Goal: Transaction & Acquisition: Purchase product/service

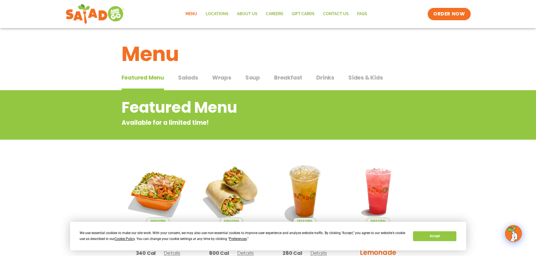
click at [186, 76] on span "Salads" at bounding box center [188, 77] width 20 height 8
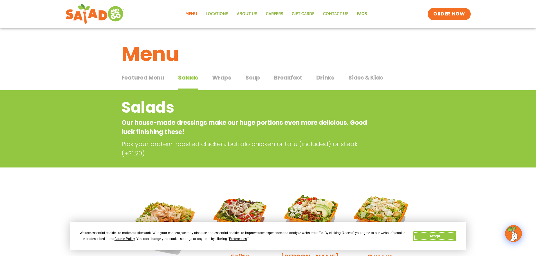
click at [438, 237] on button "Accept" at bounding box center [434, 237] width 43 height 10
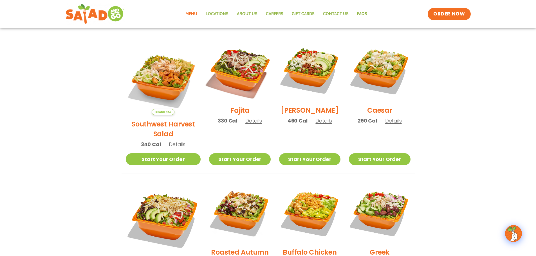
scroll to position [141, 0]
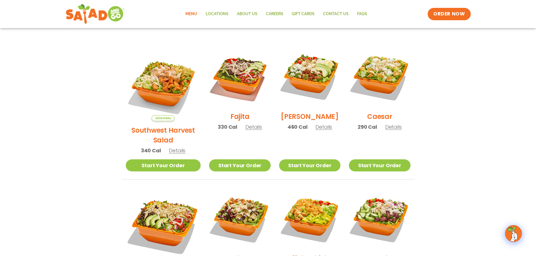
click at [248, 130] on span "Details" at bounding box center [253, 127] width 17 height 7
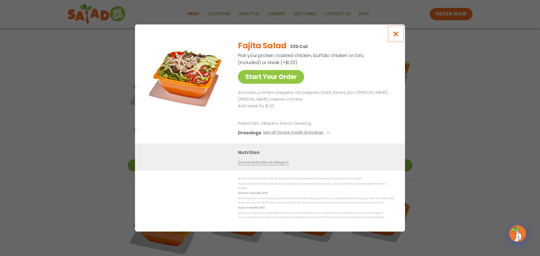
click at [396, 36] on icon "Close modal" at bounding box center [396, 34] width 7 height 6
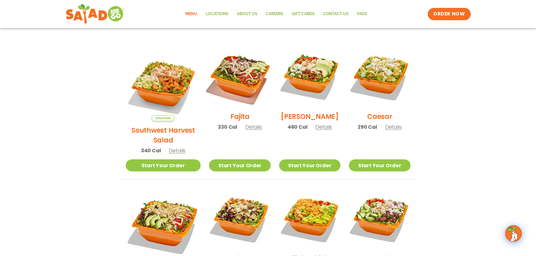
scroll to position [169, 0]
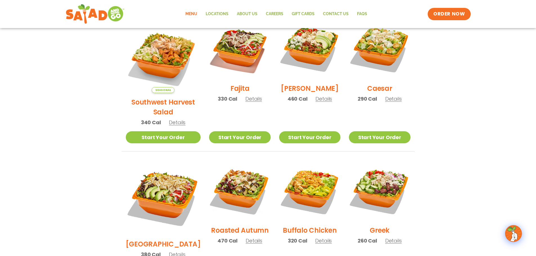
click at [319, 102] on span "Details" at bounding box center [323, 98] width 17 height 7
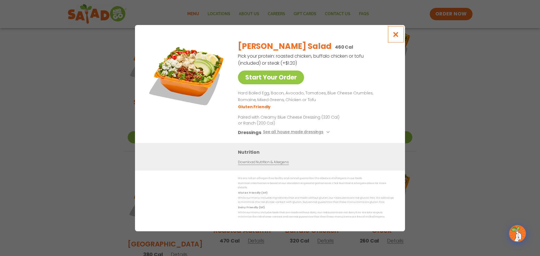
click at [394, 37] on icon "Close modal" at bounding box center [396, 35] width 7 height 6
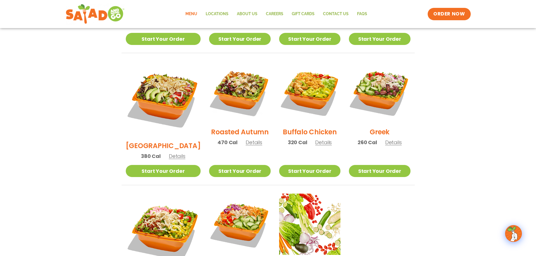
scroll to position [366, 0]
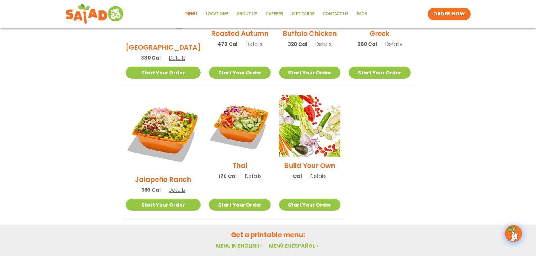
click at [169, 187] on span "Details" at bounding box center [177, 190] width 17 height 7
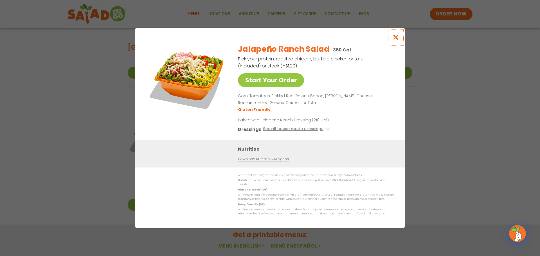
click at [394, 40] on icon "Close modal" at bounding box center [396, 37] width 7 height 6
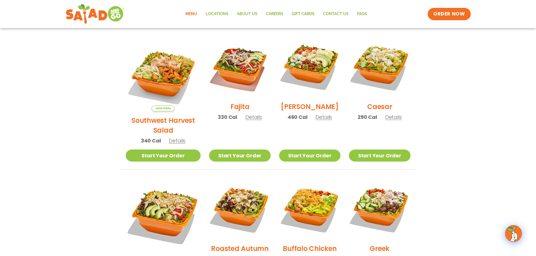
scroll to position [141, 0]
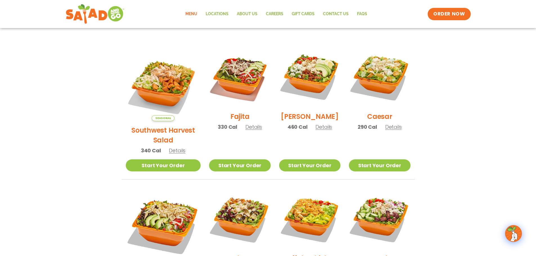
click at [246, 131] on span "Details" at bounding box center [253, 127] width 17 height 7
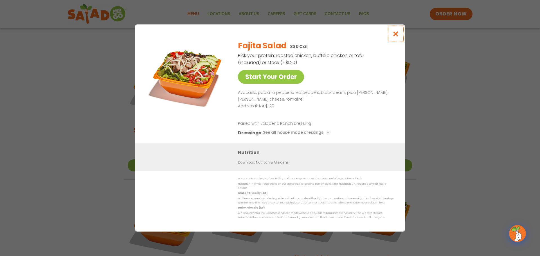
click at [395, 35] on icon "Close modal" at bounding box center [396, 34] width 7 height 6
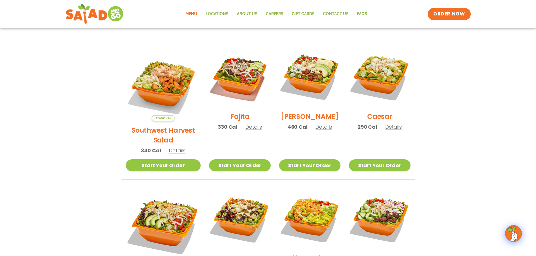
click at [245, 126] on div "Fajita 330 Cal Details" at bounding box center [239, 91] width 61 height 90
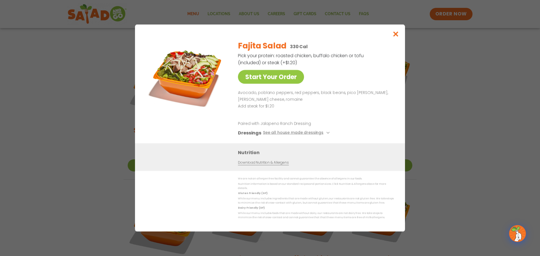
click at [245, 129] on div "Fajita Salad 330 Cal Pick your protein: roasted chicken, buffalo chicken or tof…" at bounding box center [315, 90] width 154 height 108
click at [395, 34] on icon "Close modal" at bounding box center [396, 34] width 7 height 6
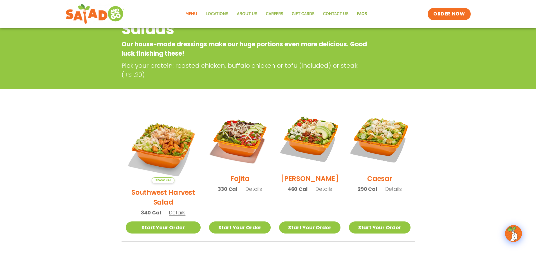
scroll to position [0, 0]
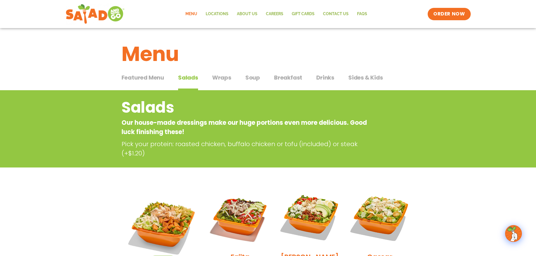
click at [275, 77] on span "Breakfast" at bounding box center [288, 77] width 28 height 8
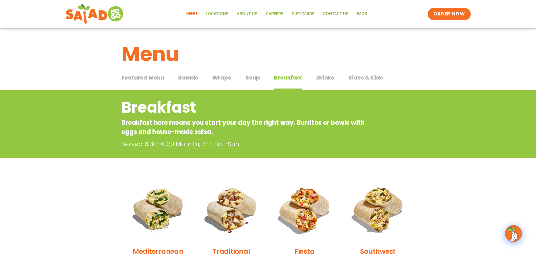
click at [145, 77] on span "Featured Menu" at bounding box center [143, 77] width 42 height 8
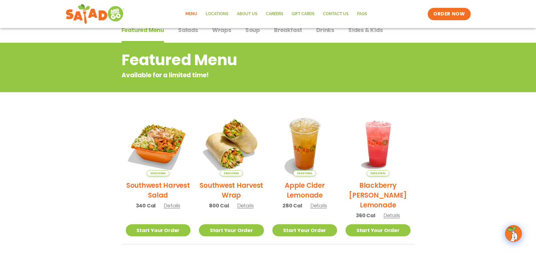
scroll to position [113, 0]
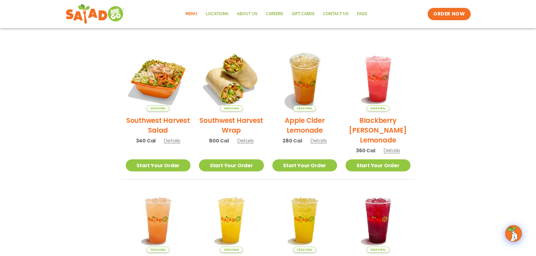
click at [389, 151] on span "Details" at bounding box center [392, 150] width 17 height 7
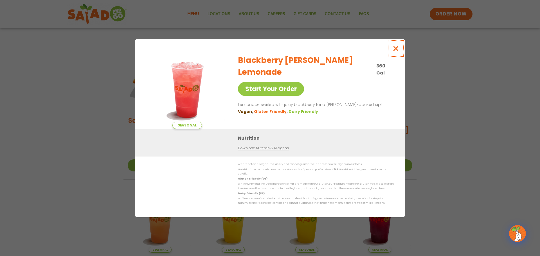
click at [395, 50] on icon "Close modal" at bounding box center [396, 49] width 7 height 6
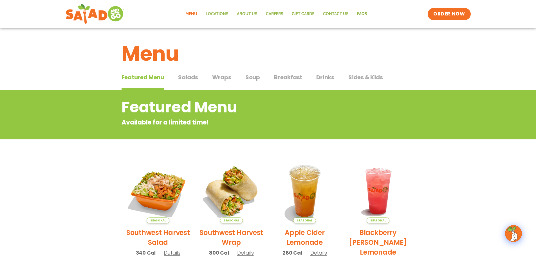
scroll to position [0, 0]
click at [453, 13] on span "ORDER NOW" at bounding box center [449, 13] width 35 height 7
